Goal: Obtain resource: Obtain resource

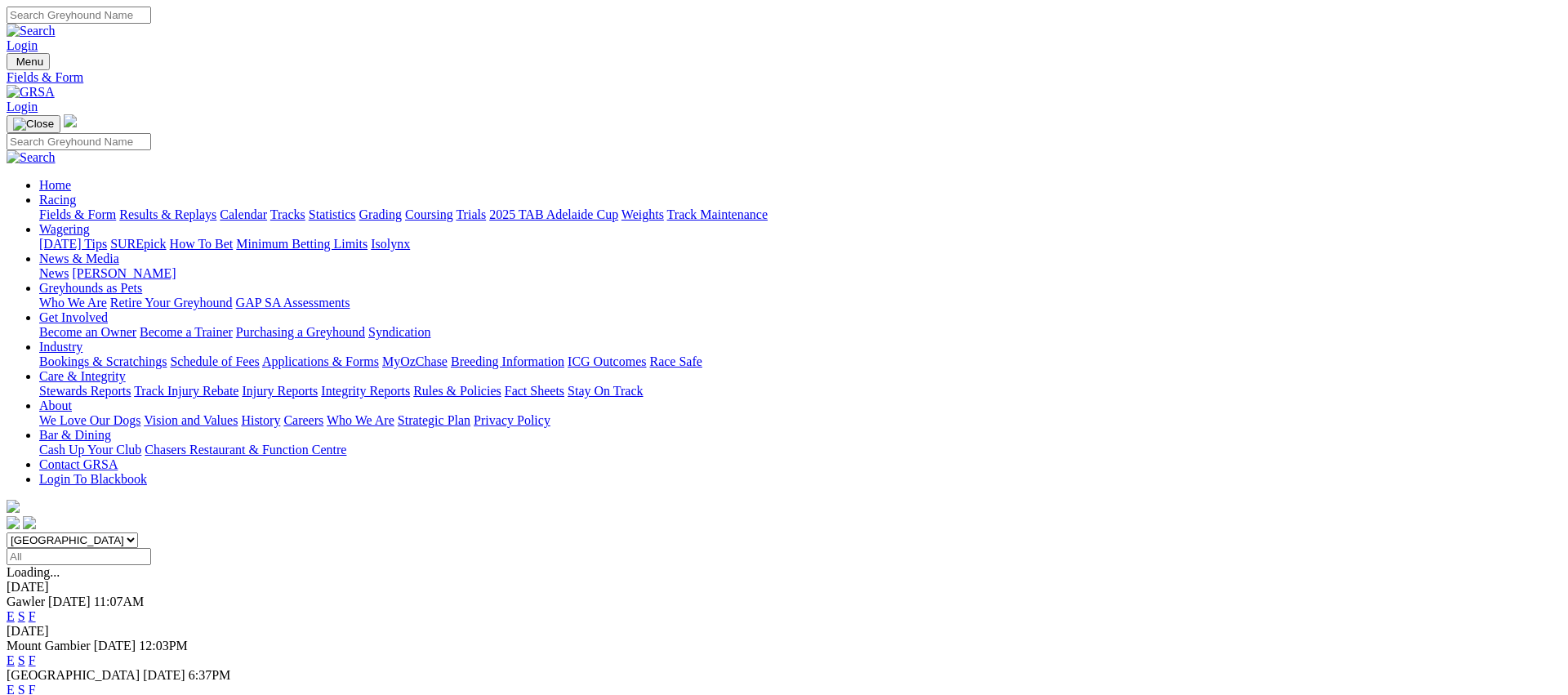
click at [116, 208] on link "Fields & Form" at bounding box center [77, 215] width 77 height 14
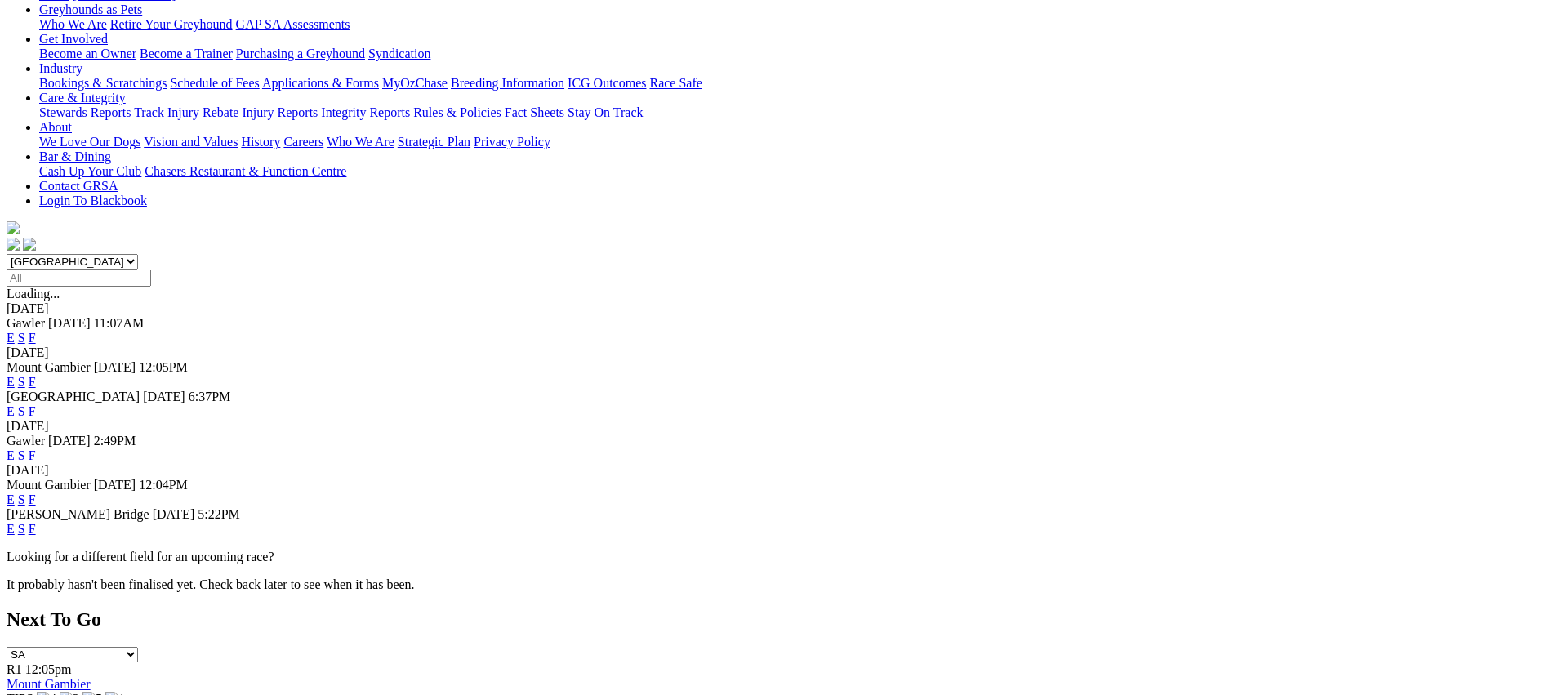
click at [36, 522] on link "F" at bounding box center [32, 529] width 7 height 14
